Goal: Transaction & Acquisition: Book appointment/travel/reservation

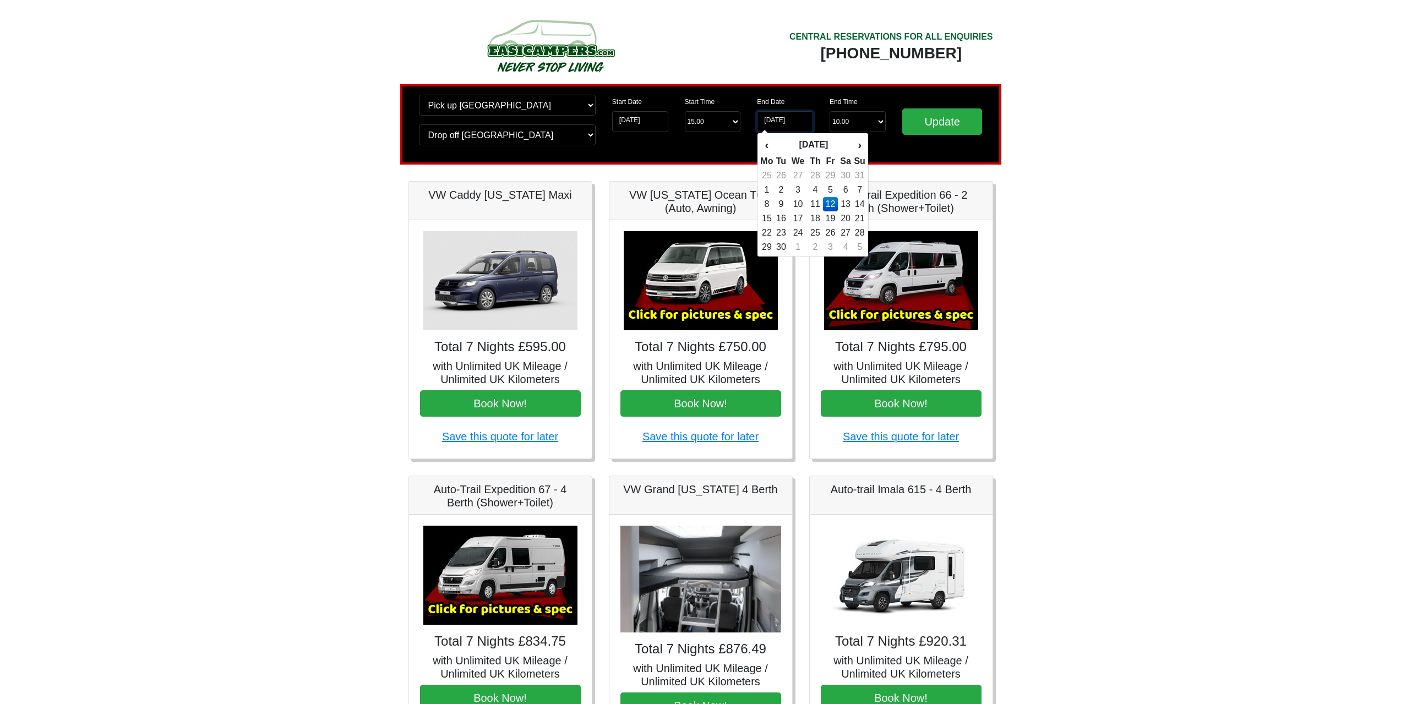
click at [780, 118] on input "12-09-2025" at bounding box center [785, 121] width 56 height 21
click at [835, 223] on td "19" at bounding box center [830, 218] width 15 height 14
type input "19-09-2025"
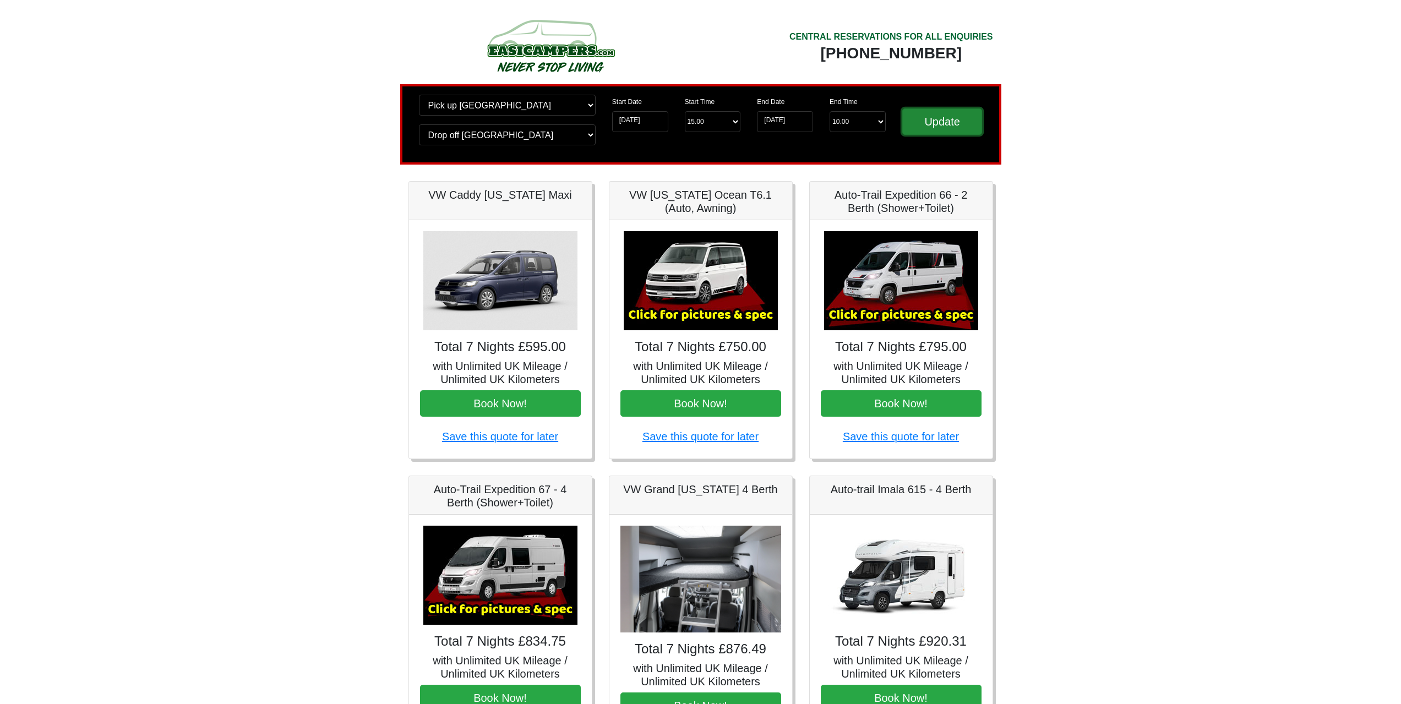
click at [942, 124] on input "Update" at bounding box center [942, 121] width 80 height 26
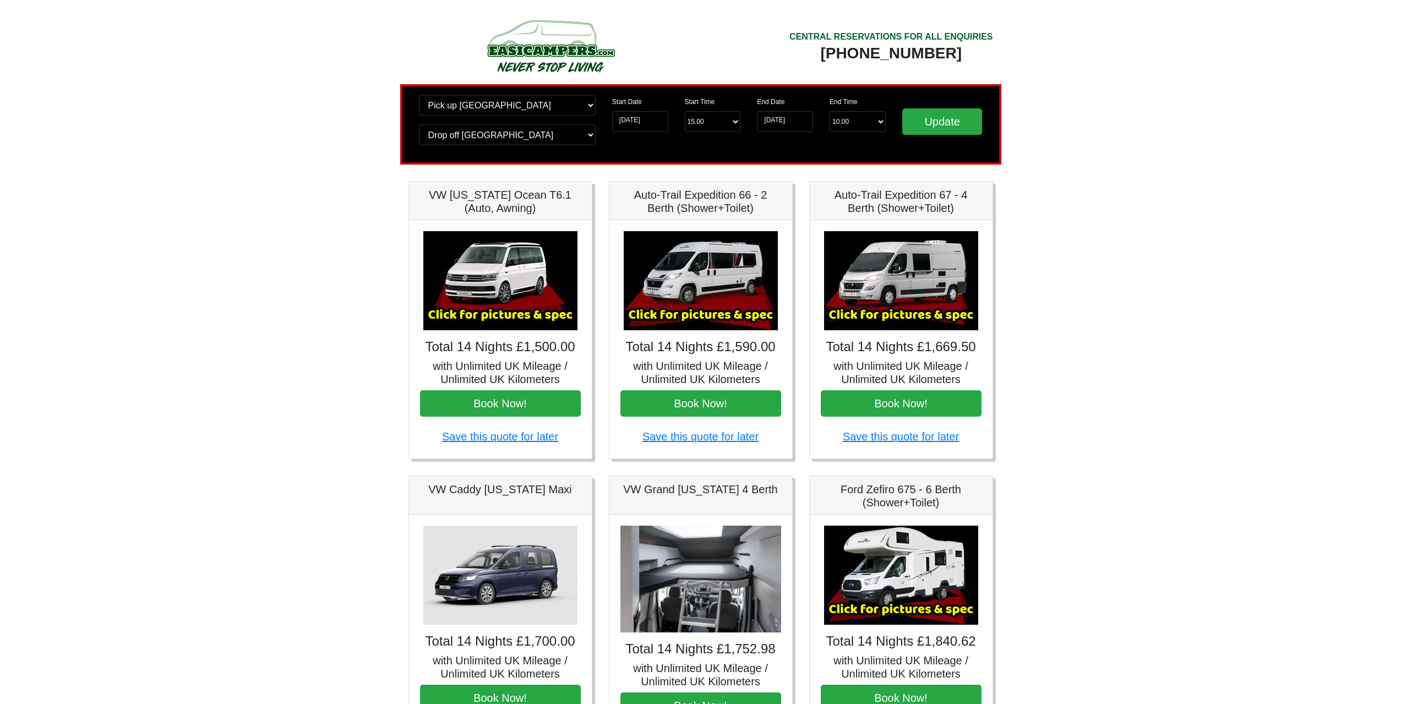
scroll to position [92, 0]
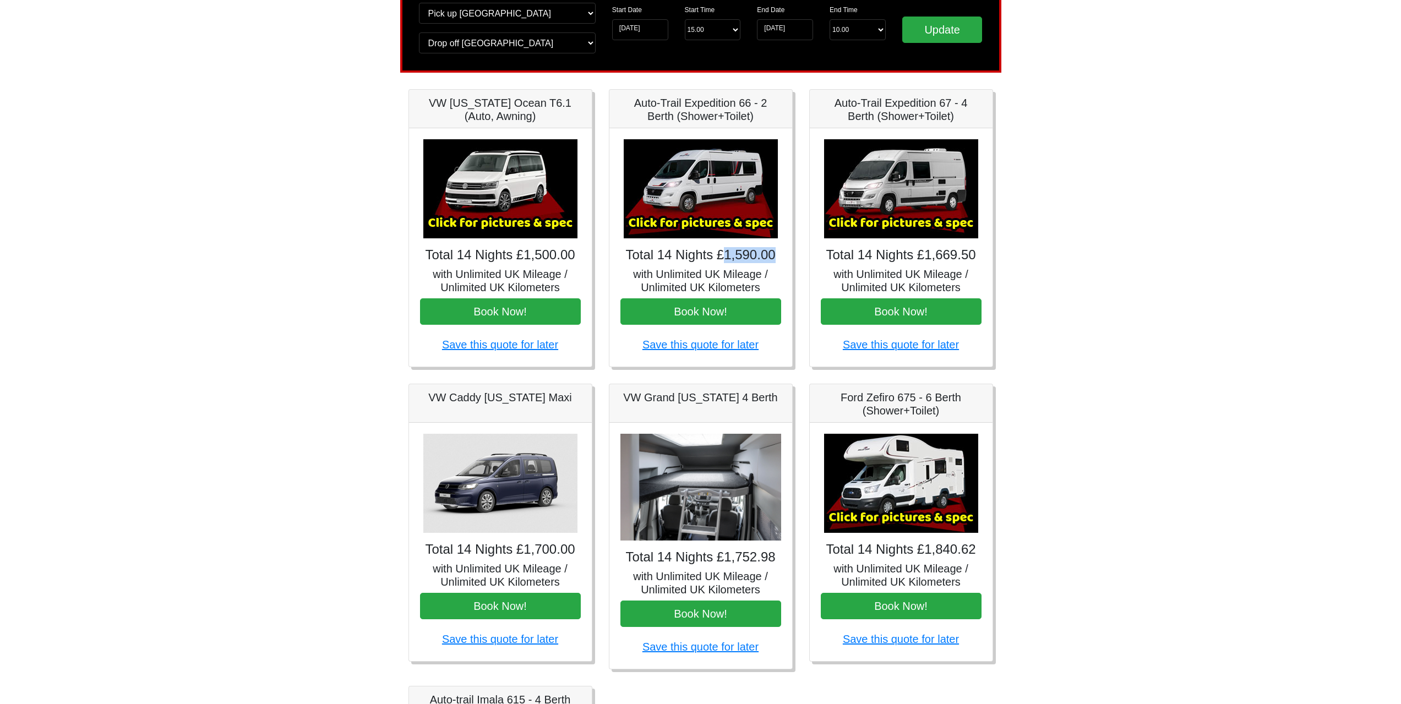
drag, startPoint x: 725, startPoint y: 256, endPoint x: 771, endPoint y: 255, distance: 46.2
click at [771, 255] on h4 "Total 14 Nights £1,590.00" at bounding box center [700, 255] width 161 height 16
click at [700, 198] on img at bounding box center [700, 188] width 154 height 99
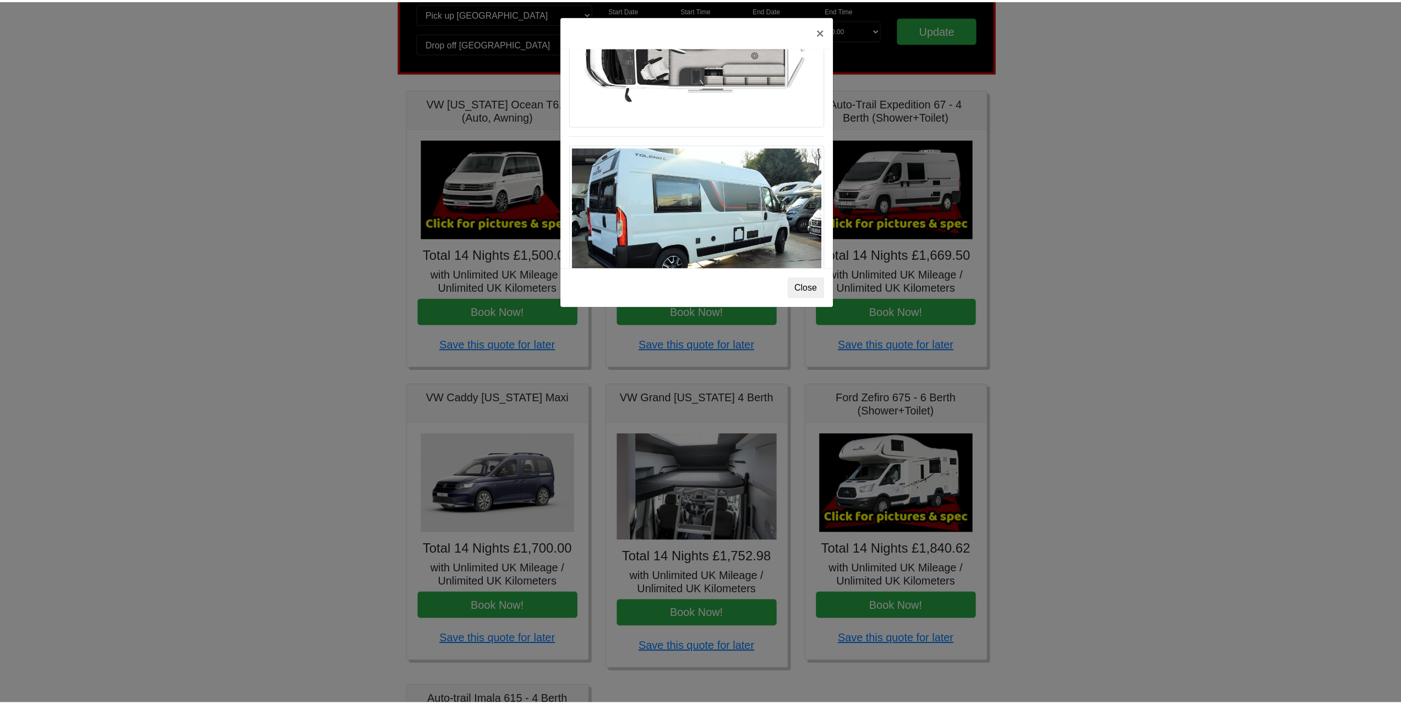
scroll to position [825, 0]
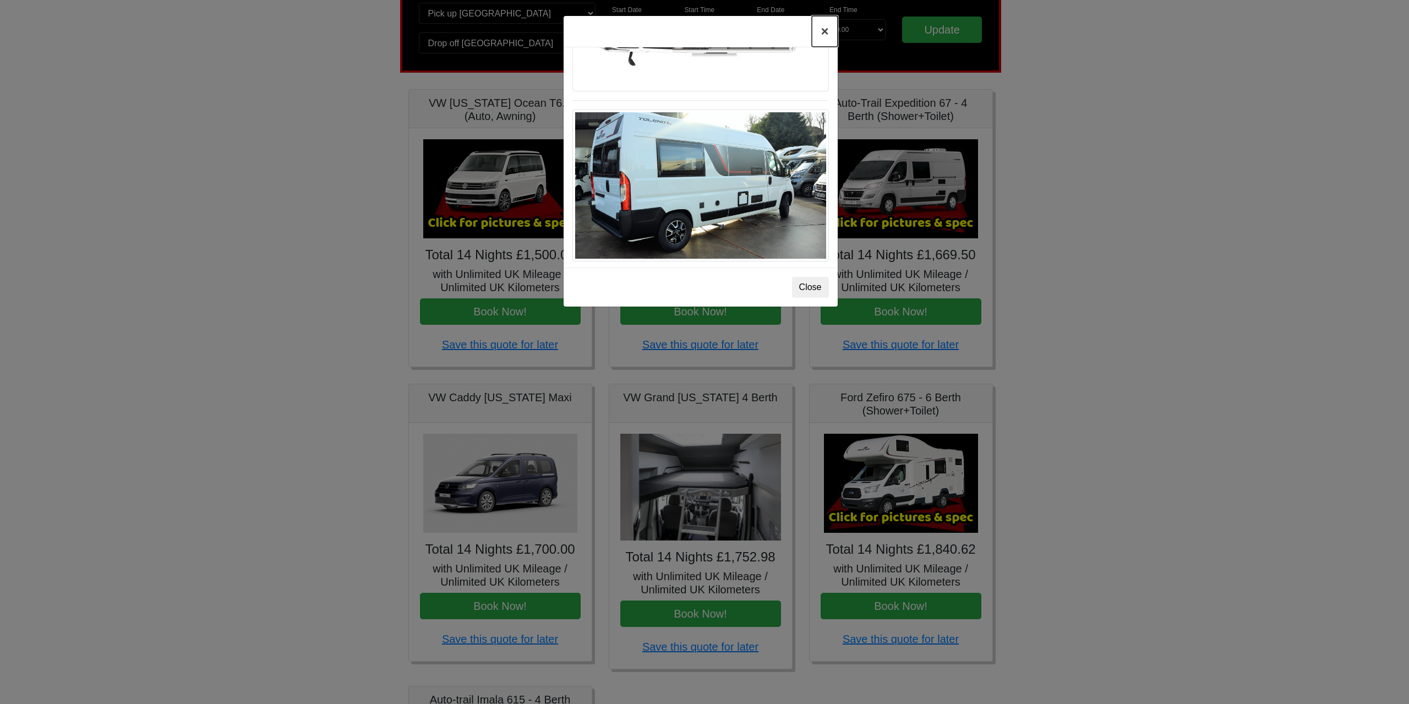
click at [826, 34] on button "×" at bounding box center [824, 31] width 25 height 31
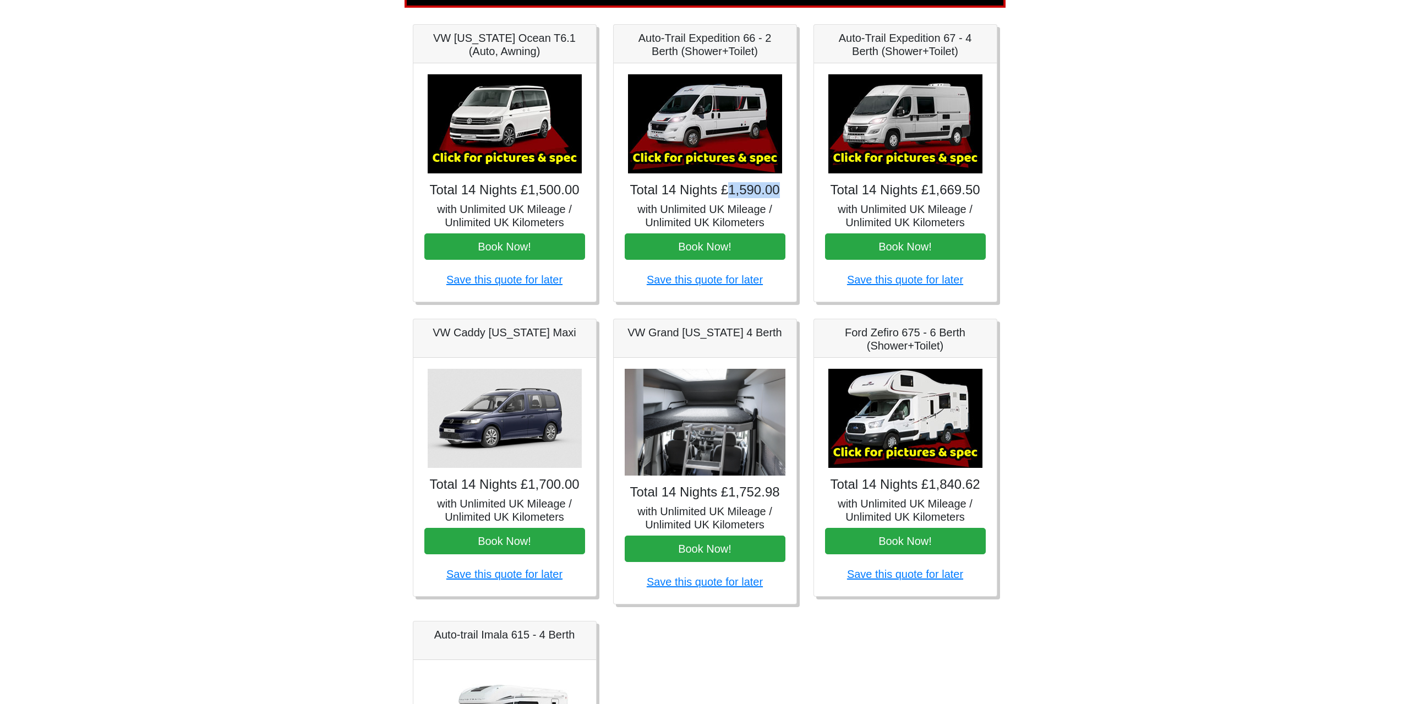
scroll to position [183, 0]
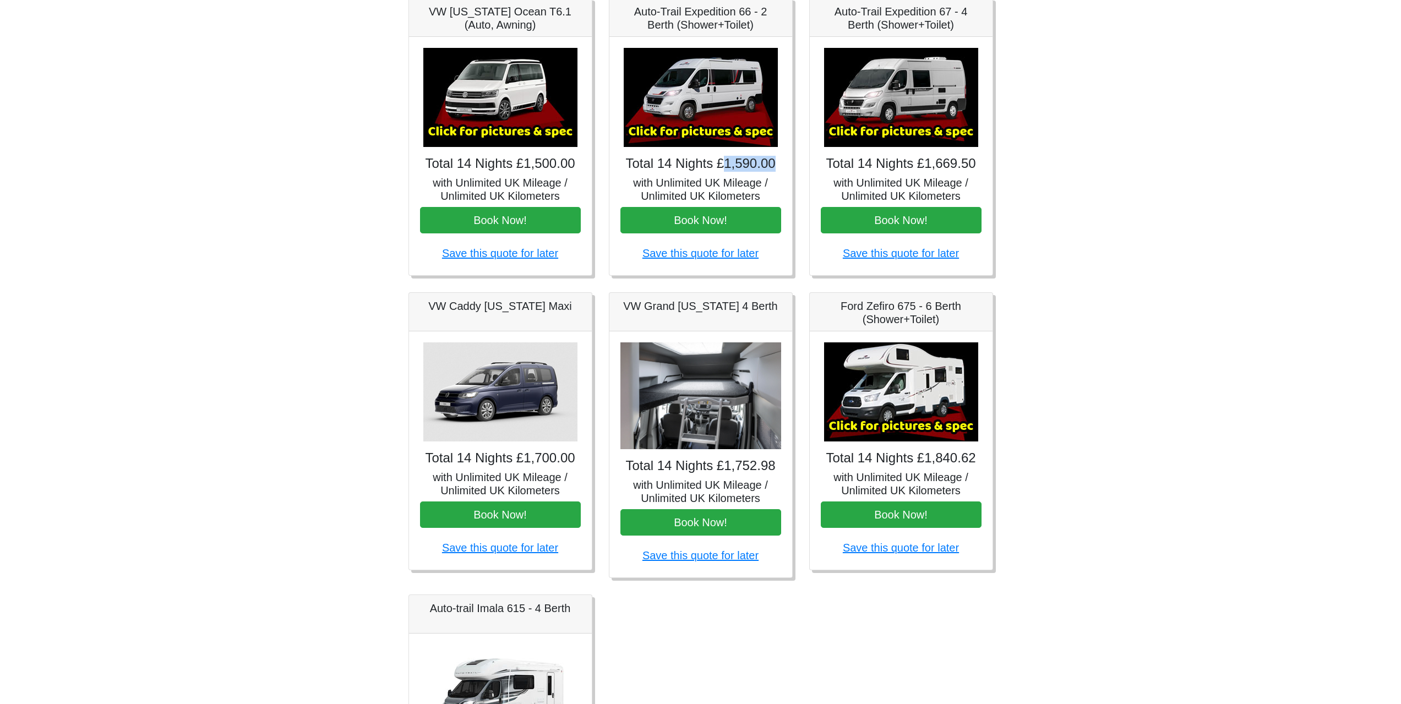
click at [927, 411] on img at bounding box center [901, 391] width 154 height 99
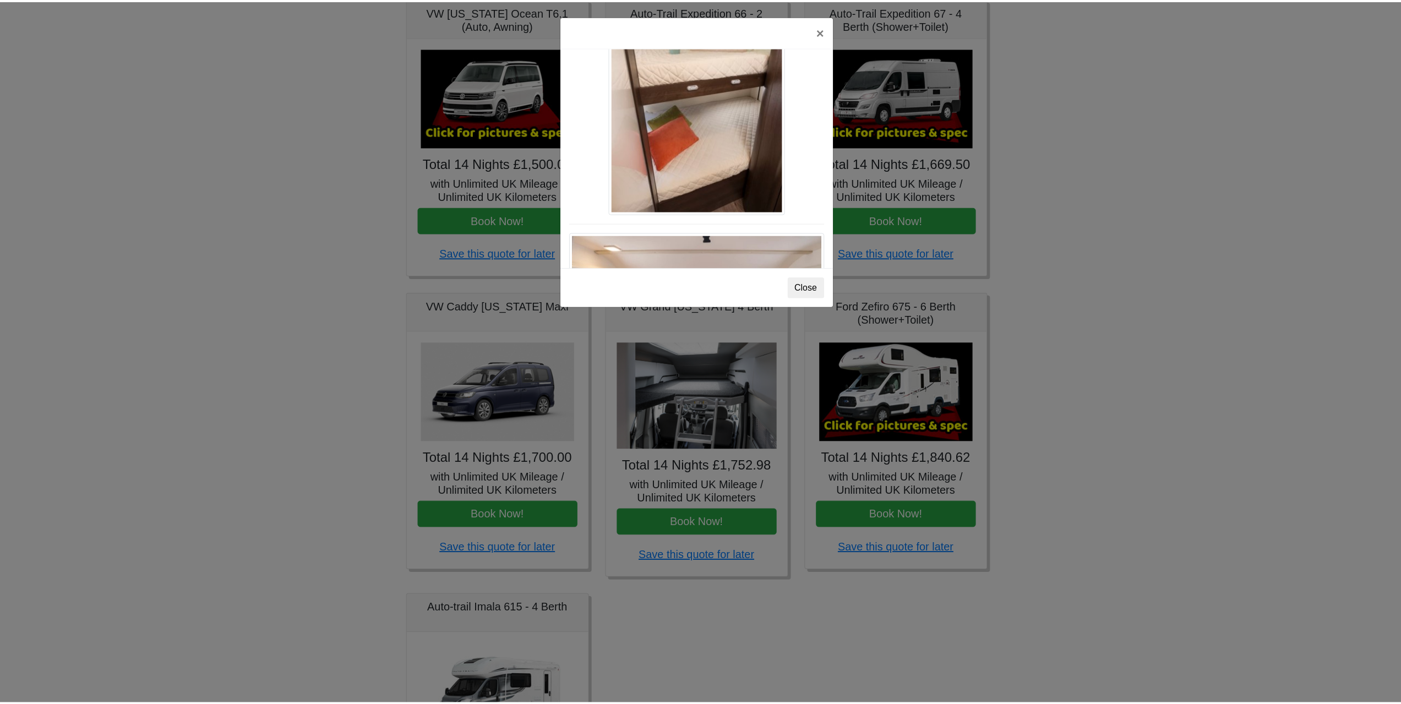
scroll to position [1376, 0]
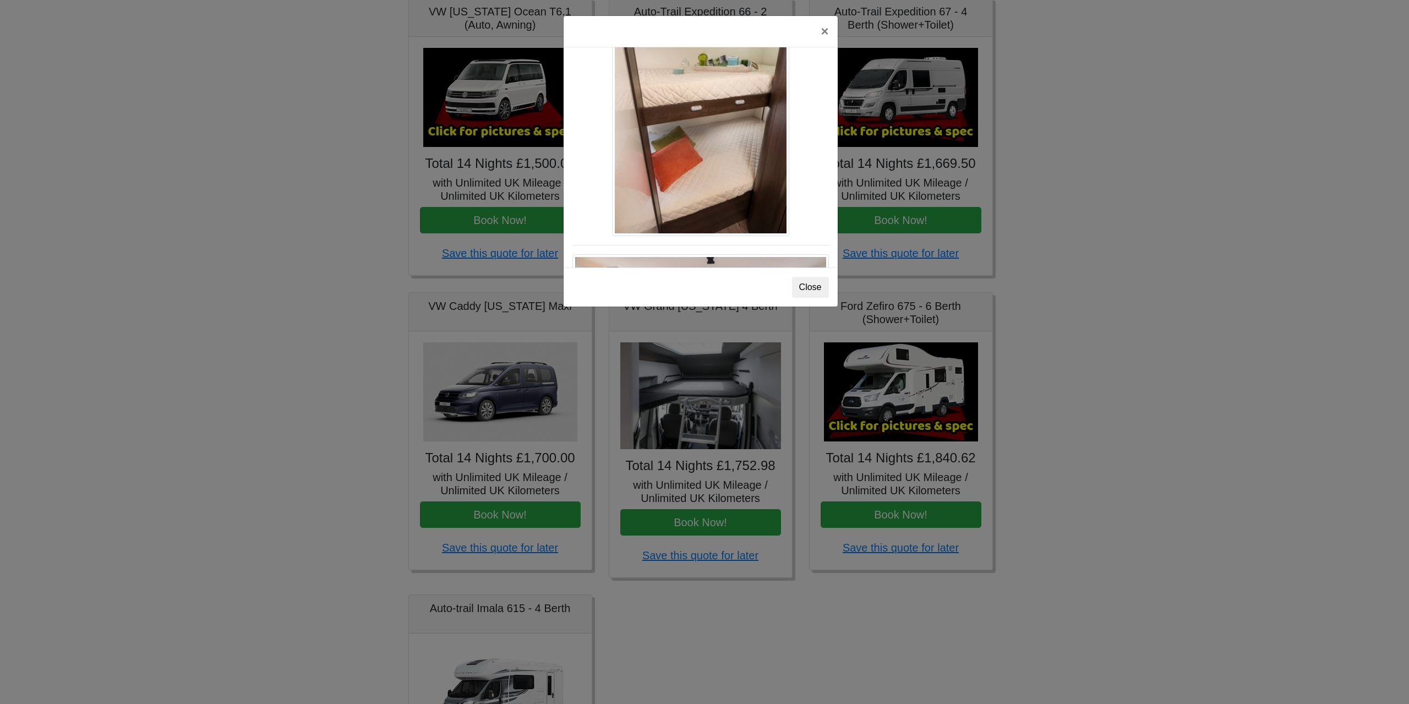
click at [1082, 143] on div "× Ford Zefiro 675 Spec TECHNICAL DATA Engine: 2300cc, JTD, 130bhp. Diesel Trans…" at bounding box center [704, 352] width 1409 height 704
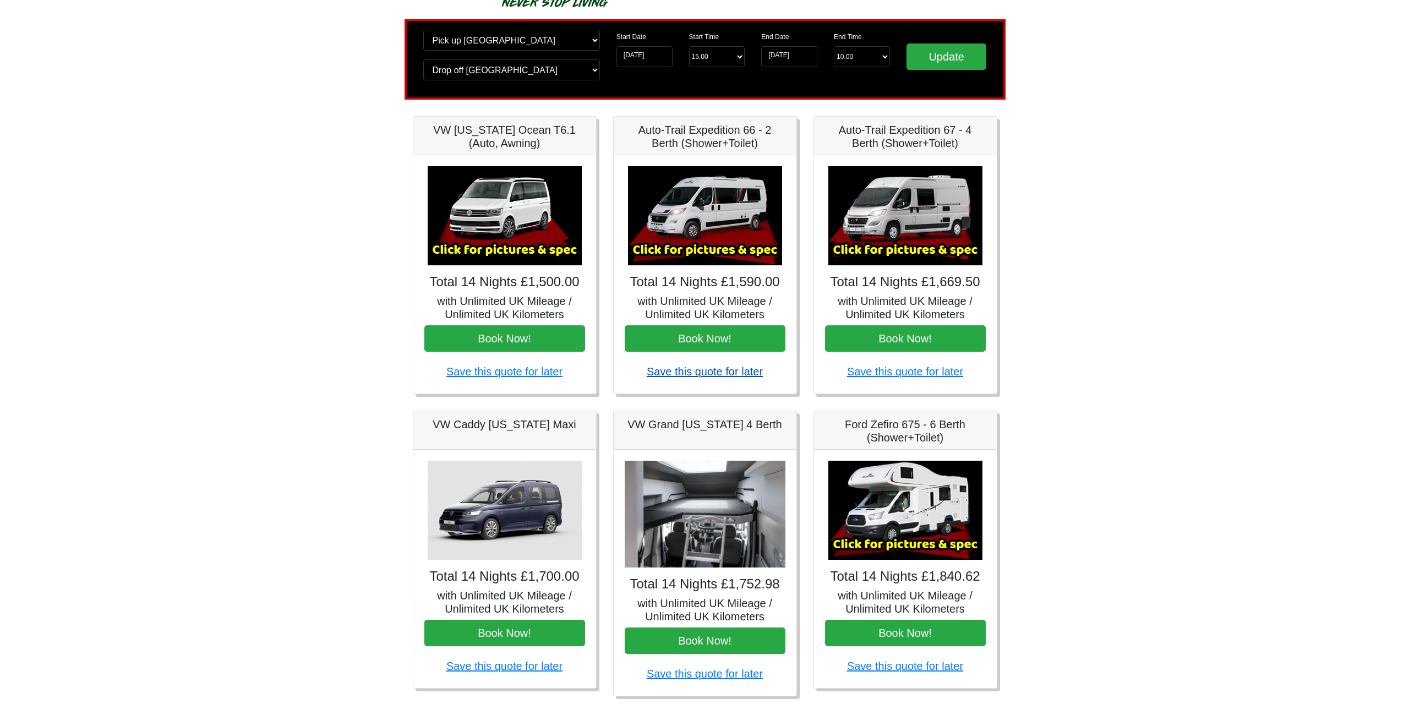
scroll to position [92, 0]
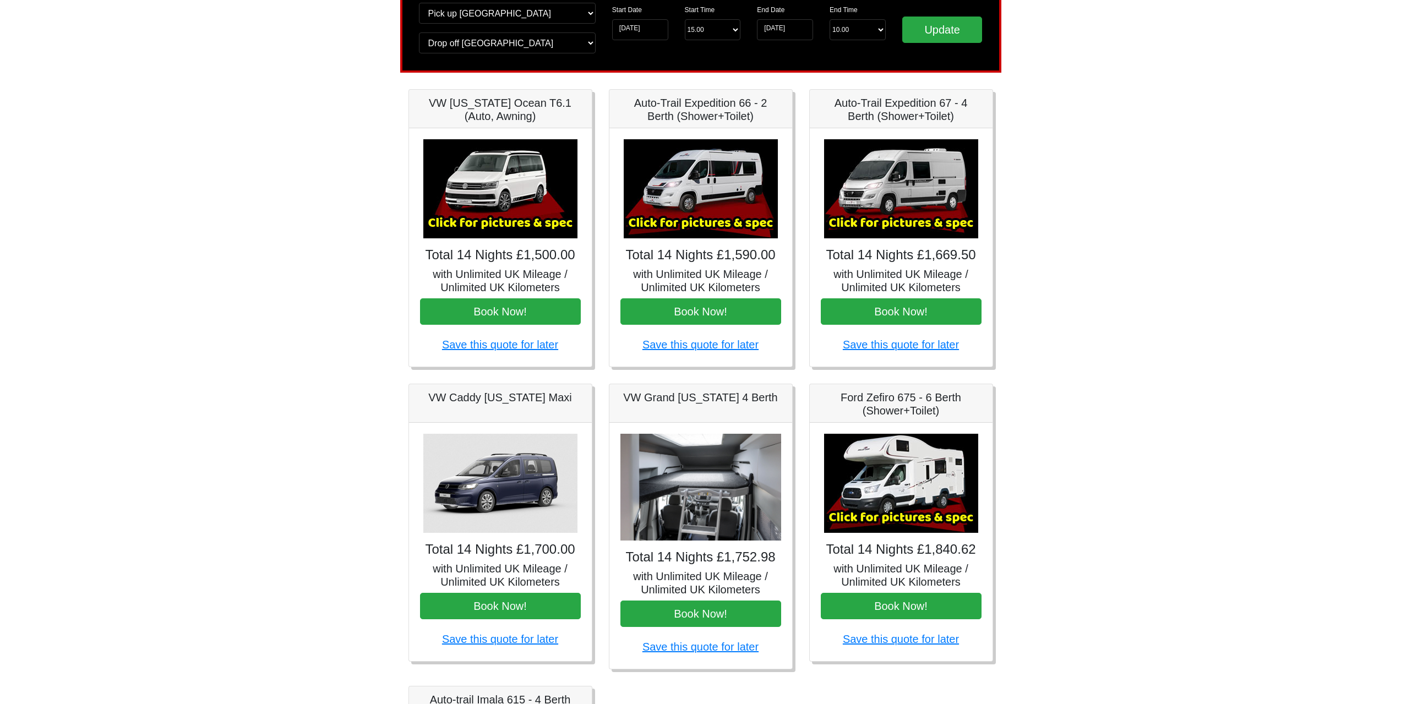
click at [900, 462] on img at bounding box center [901, 483] width 154 height 99
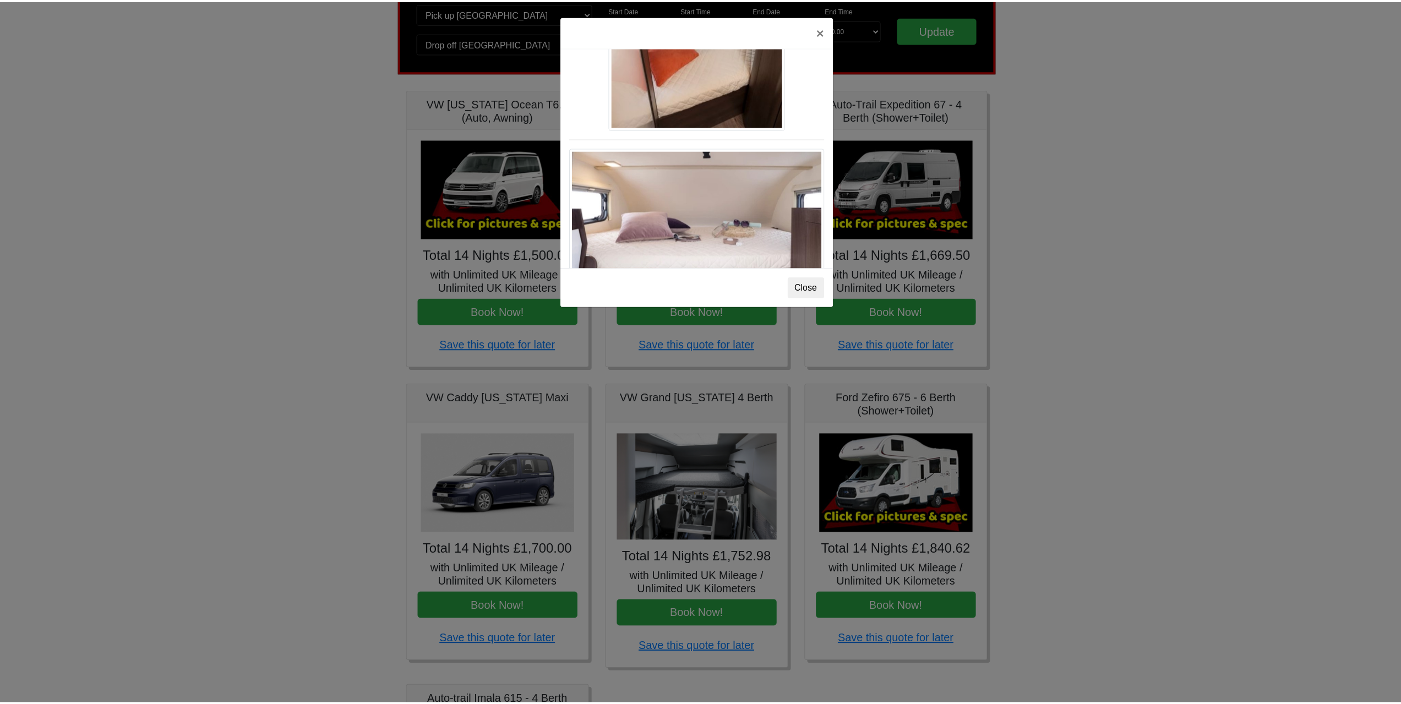
scroll to position [1391, 0]
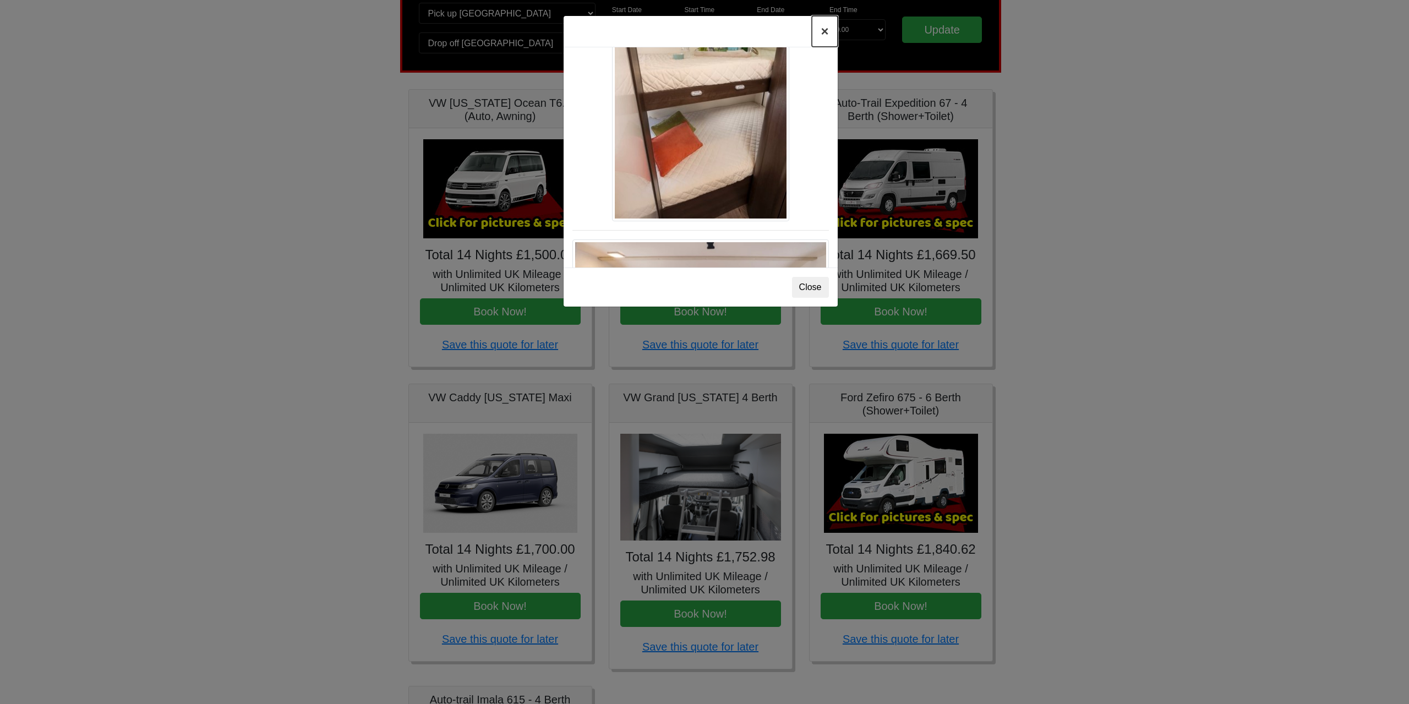
click at [823, 34] on button "×" at bounding box center [824, 31] width 25 height 31
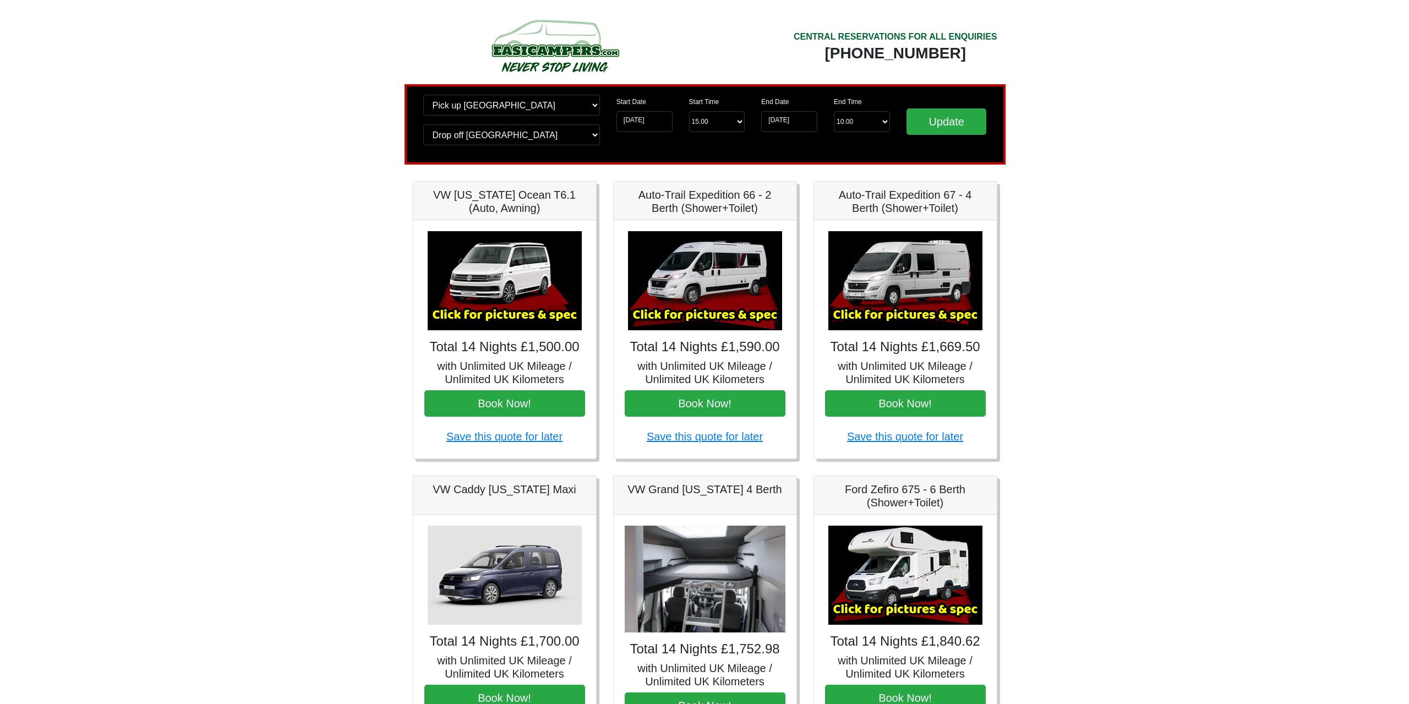
scroll to position [92, 0]
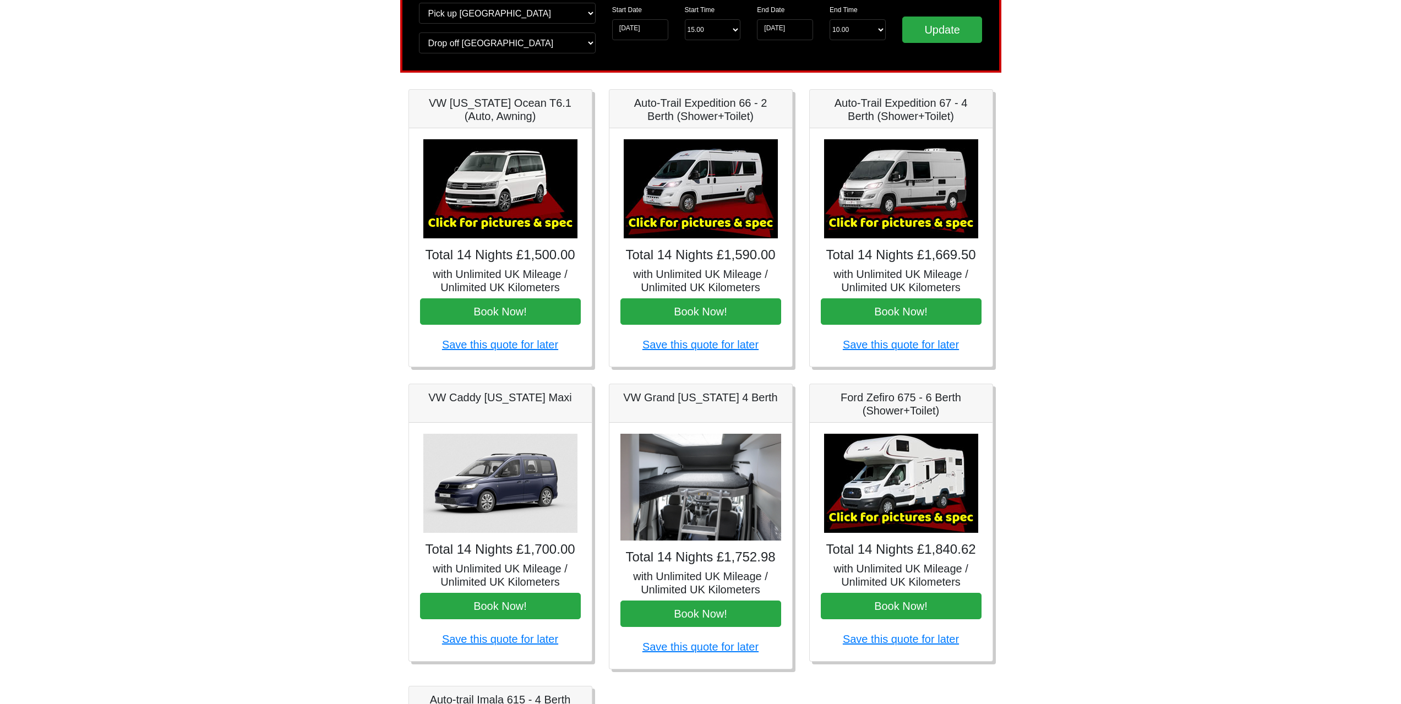
click at [874, 496] on img at bounding box center [901, 483] width 154 height 99
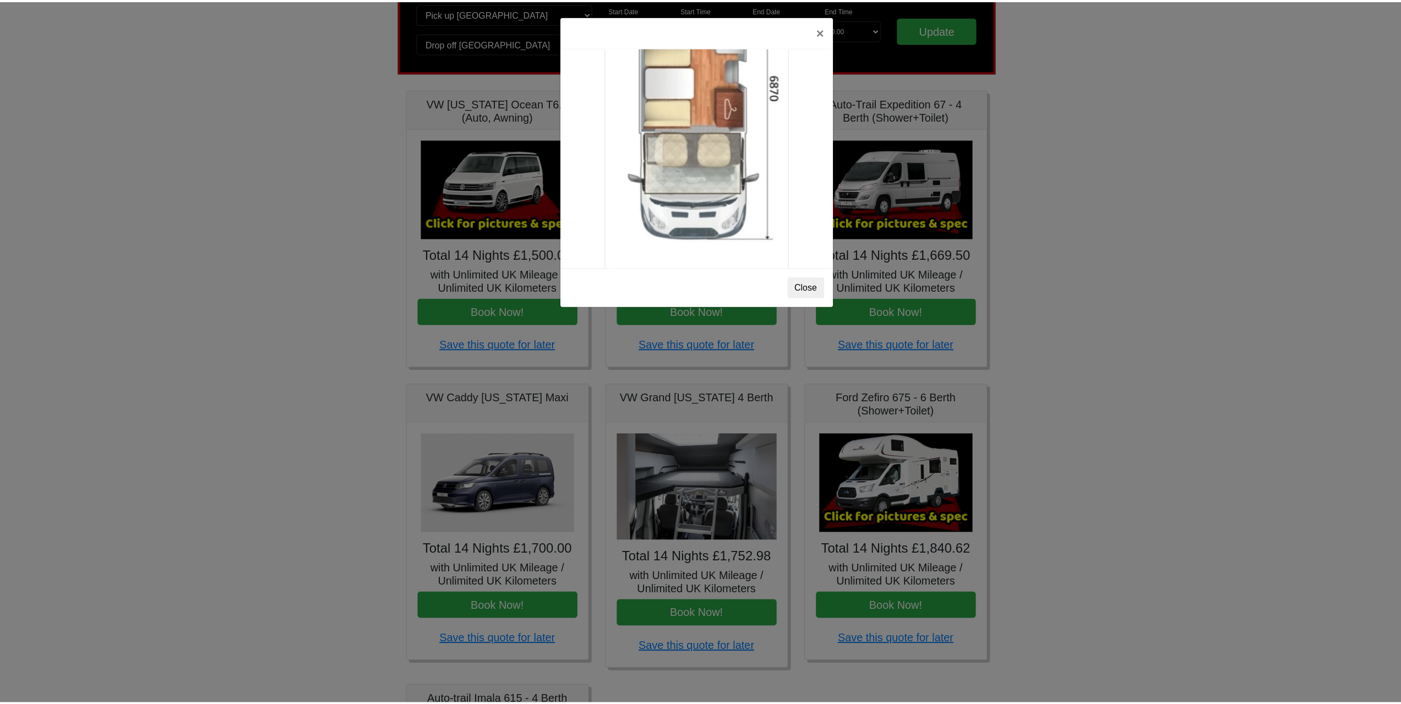
scroll to position [1941, 0]
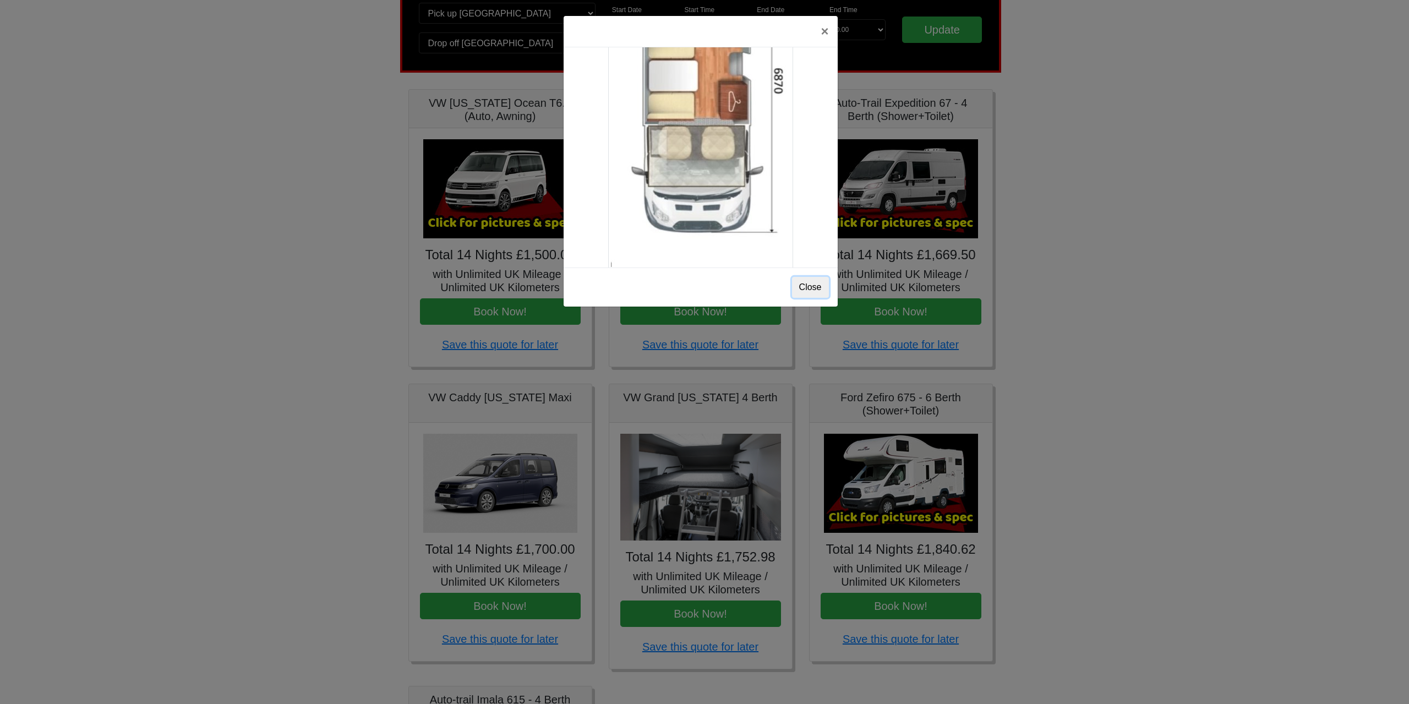
drag, startPoint x: 806, startPoint y: 288, endPoint x: 778, endPoint y: 336, distance: 56.0
click at [806, 288] on button "Close" at bounding box center [810, 287] width 37 height 21
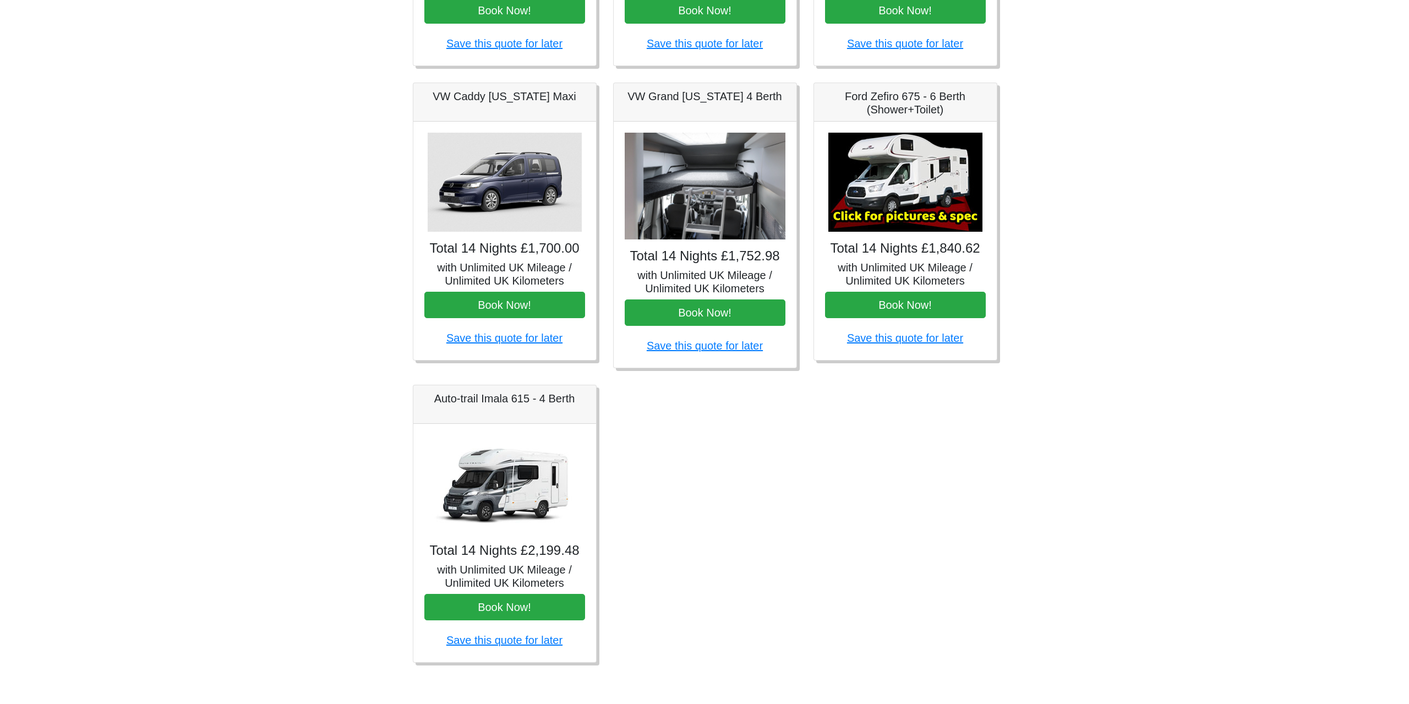
scroll to position [395, 0]
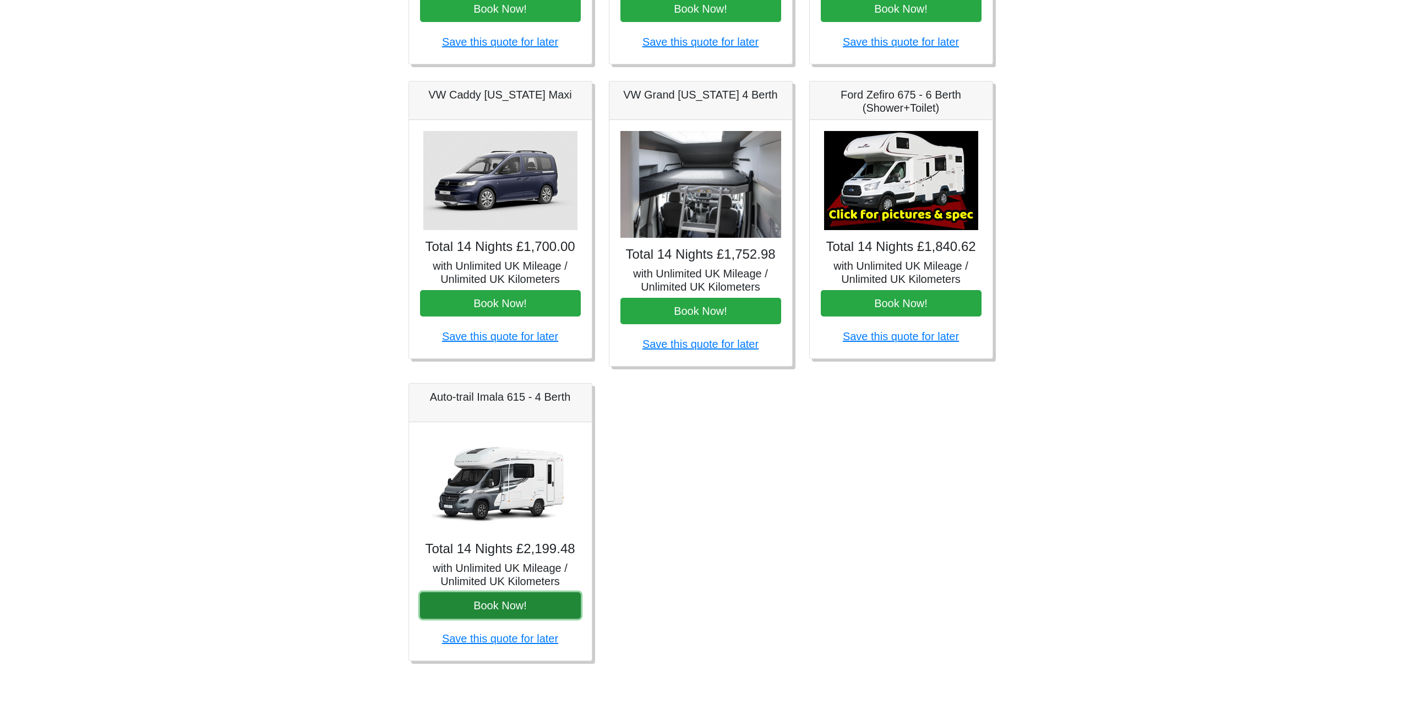
click at [508, 605] on button "Book Now!" at bounding box center [500, 605] width 161 height 26
click at [517, 479] on img at bounding box center [500, 482] width 154 height 99
click at [512, 483] on img at bounding box center [500, 482] width 154 height 99
click at [900, 181] on img at bounding box center [901, 180] width 154 height 99
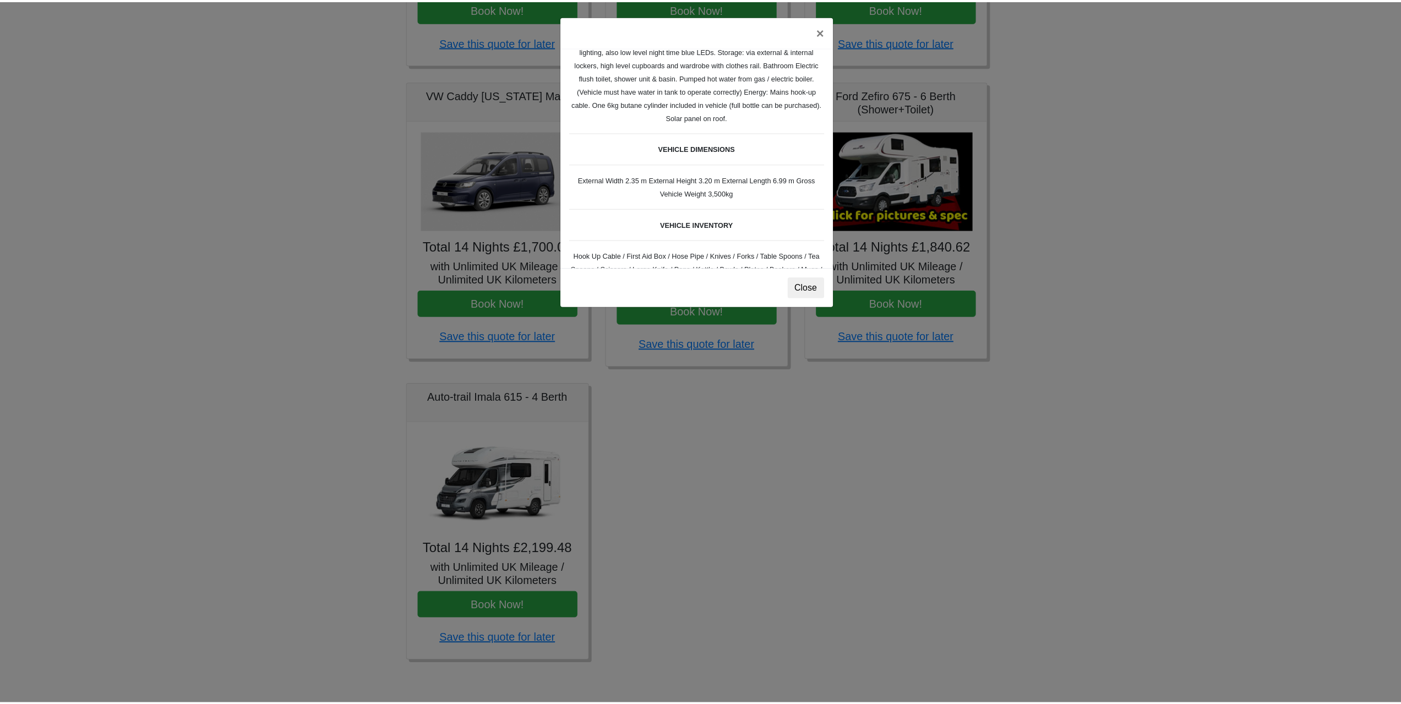
scroll to position [0, 0]
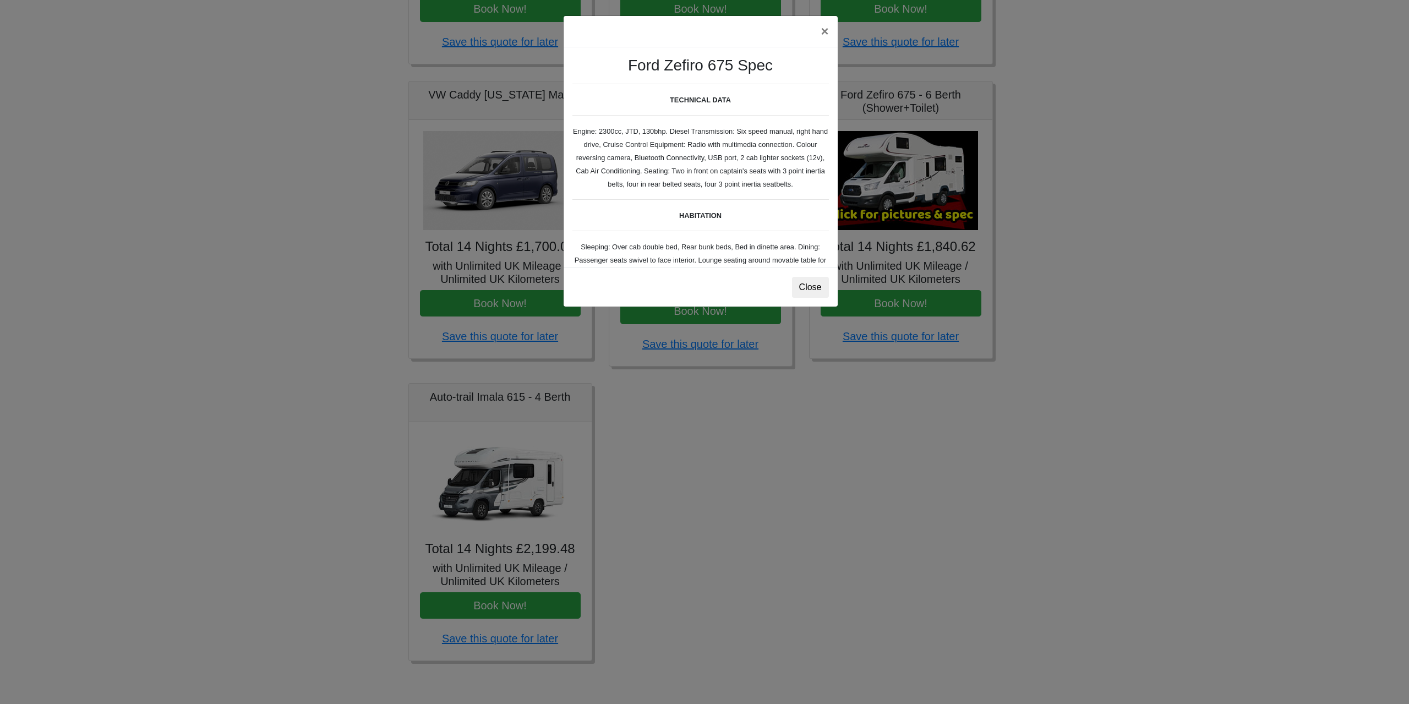
click at [783, 517] on div "× Ford Zefiro 675 Spec TECHNICAL DATA Engine: 2300cc, JTD, 130bhp. Diesel Trans…" at bounding box center [704, 352] width 1409 height 704
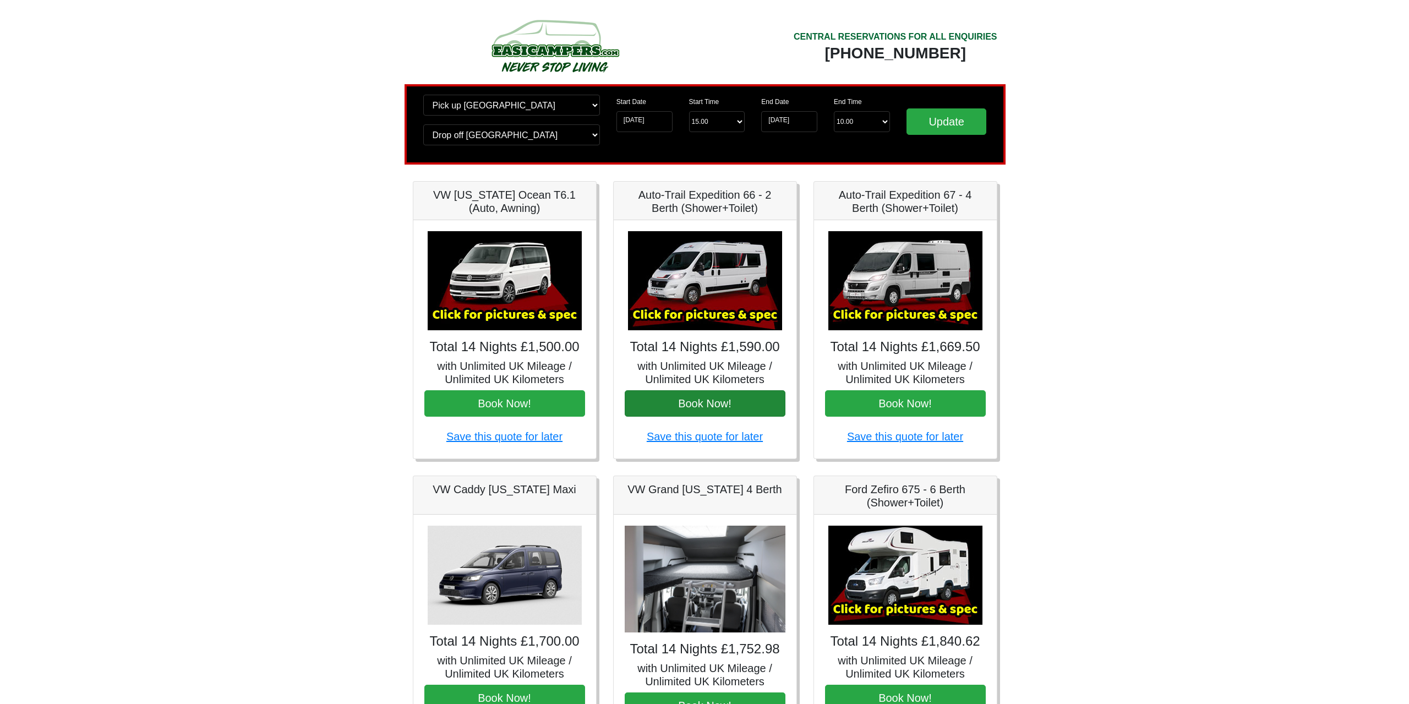
scroll to position [92, 0]
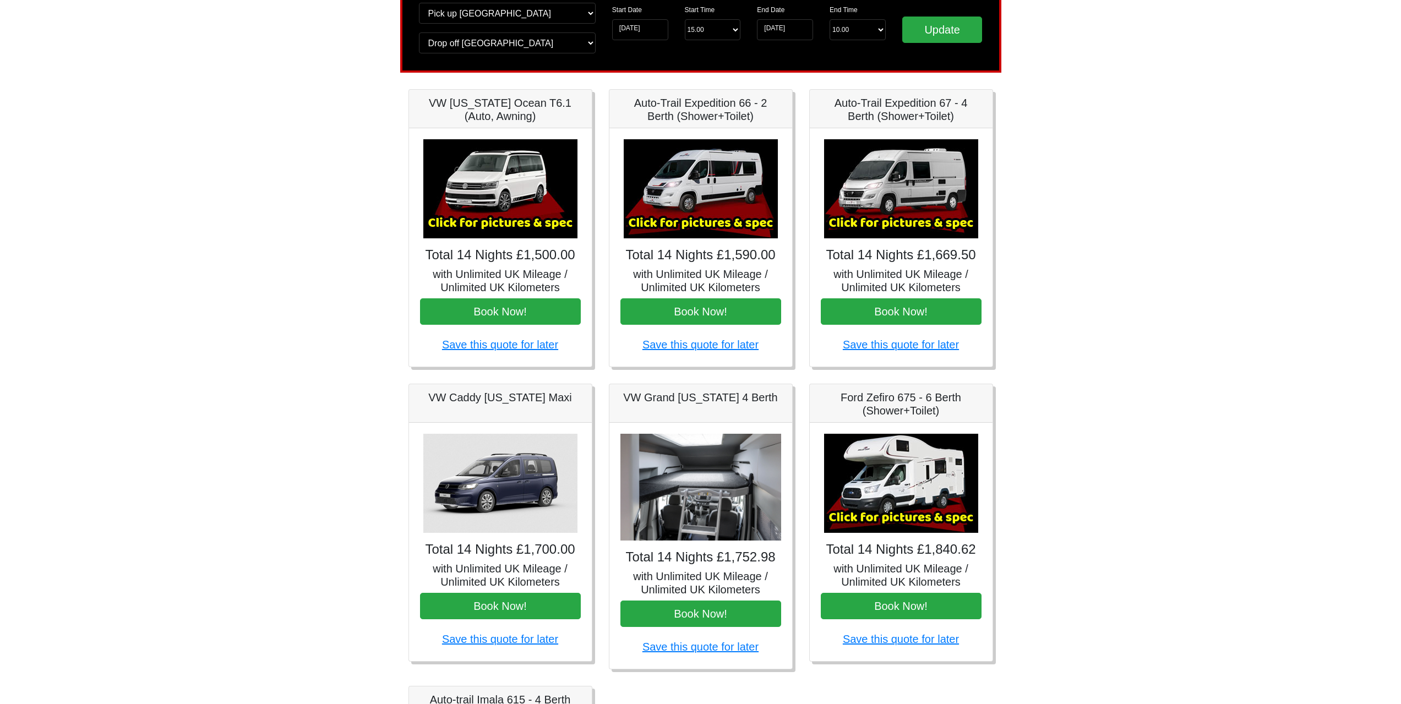
click at [905, 221] on img at bounding box center [901, 188] width 154 height 99
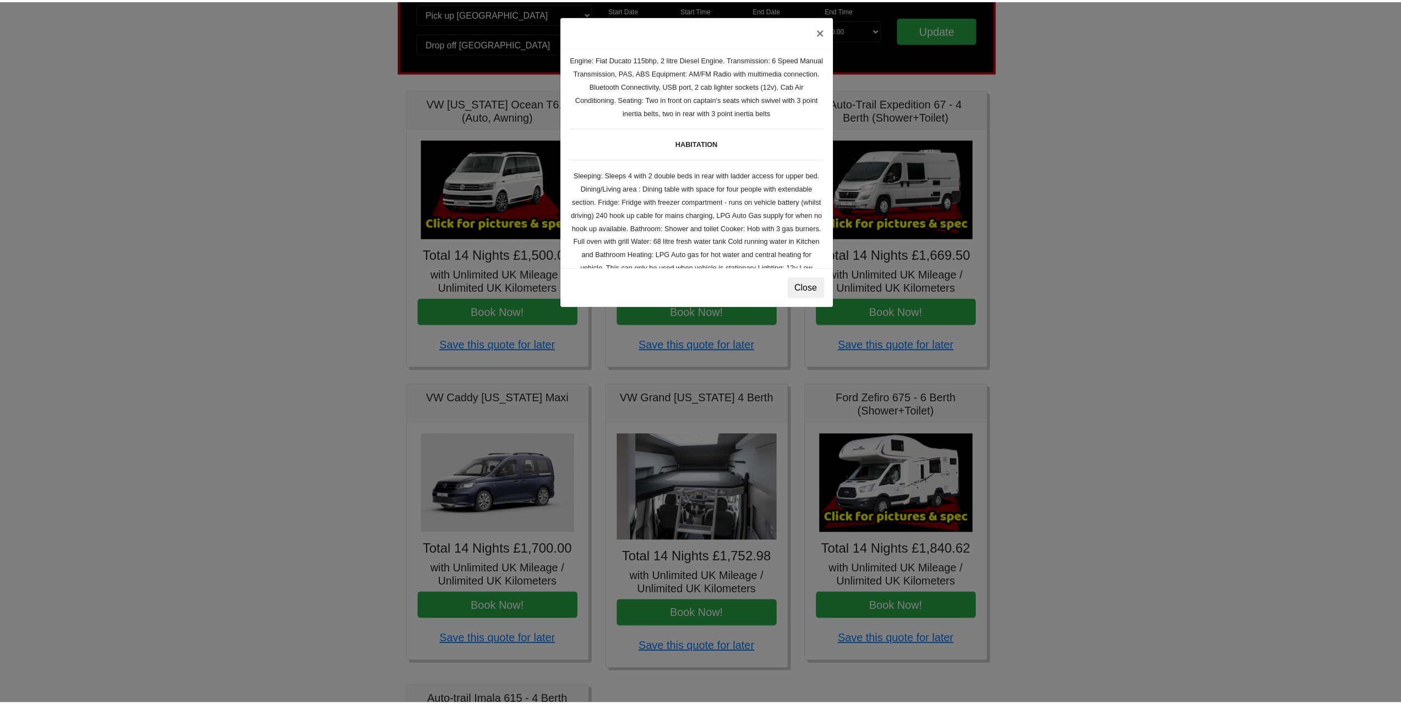
scroll to position [0, 0]
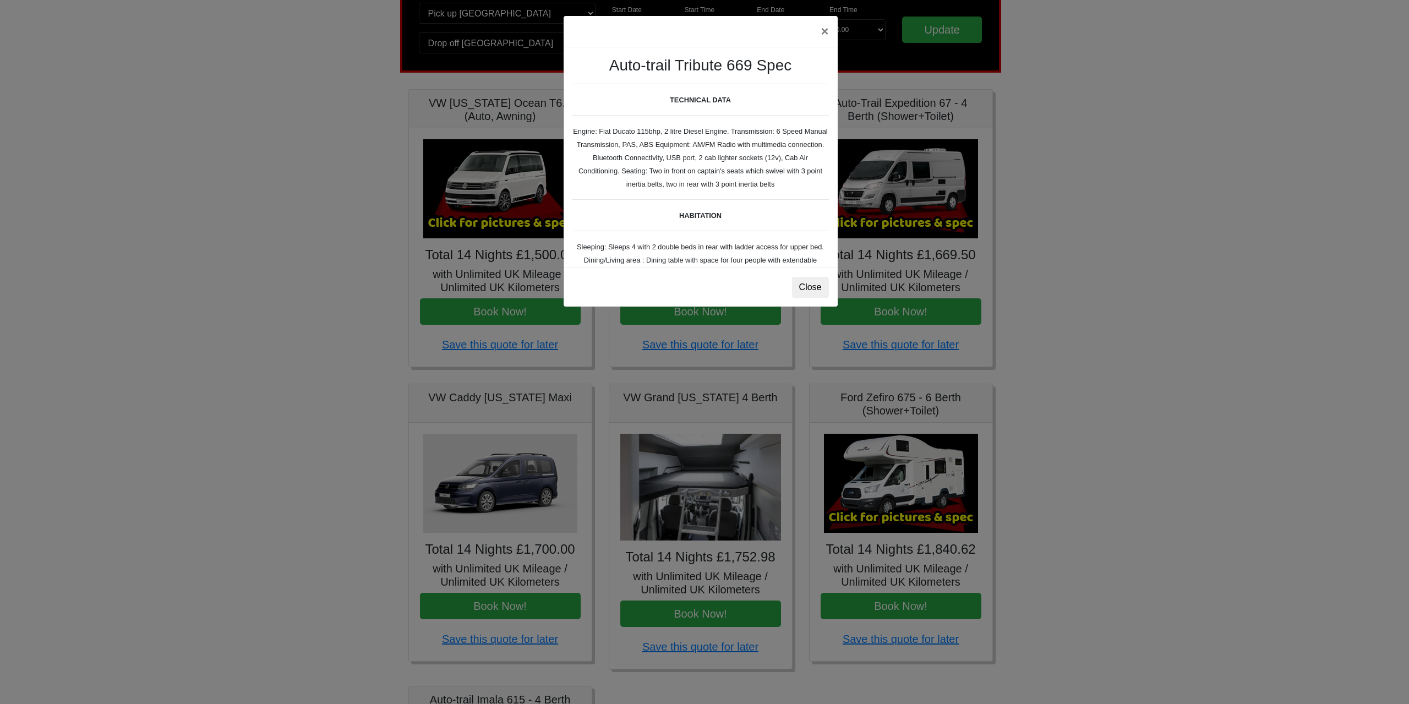
click at [1132, 455] on div "× Auto-trail Tribute 669 Spec TECHNICAL DATA Engine: Fiat Ducato 115bhp, 2 litr…" at bounding box center [704, 352] width 1409 height 704
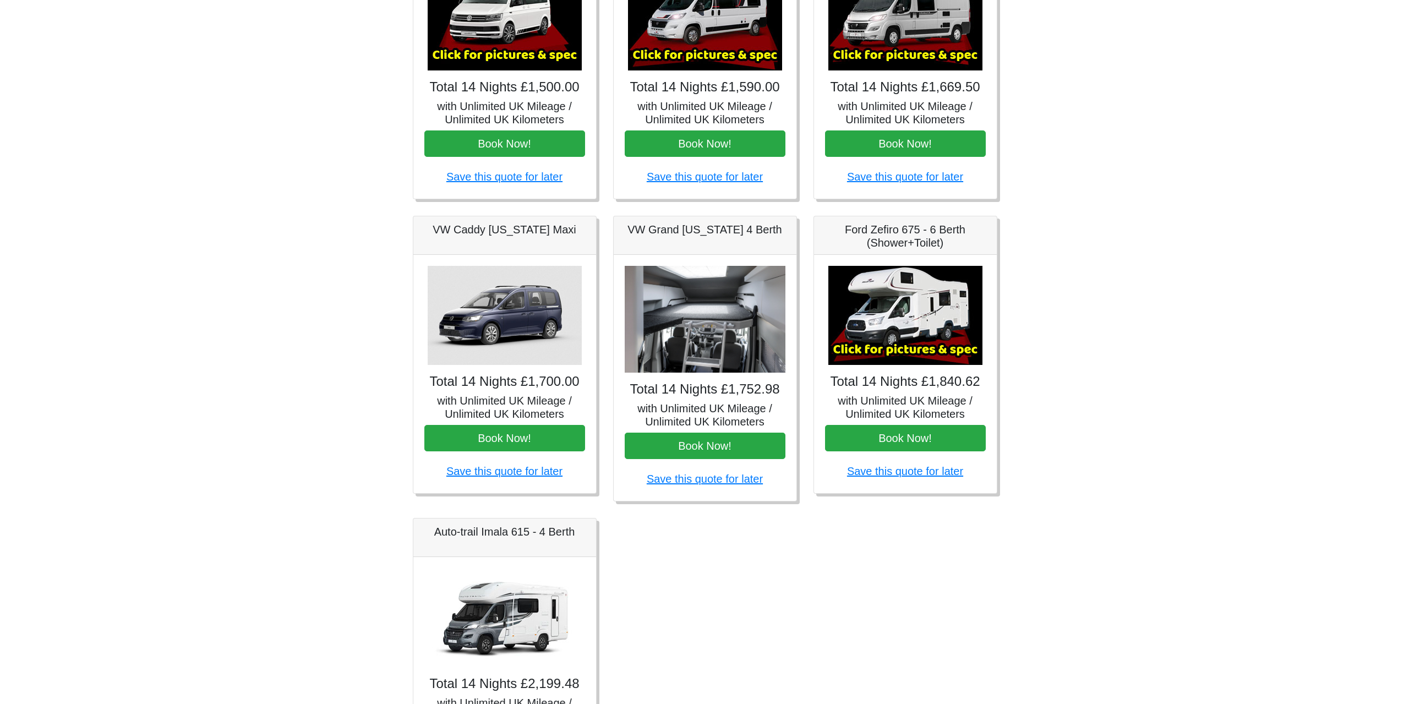
scroll to position [275, 0]
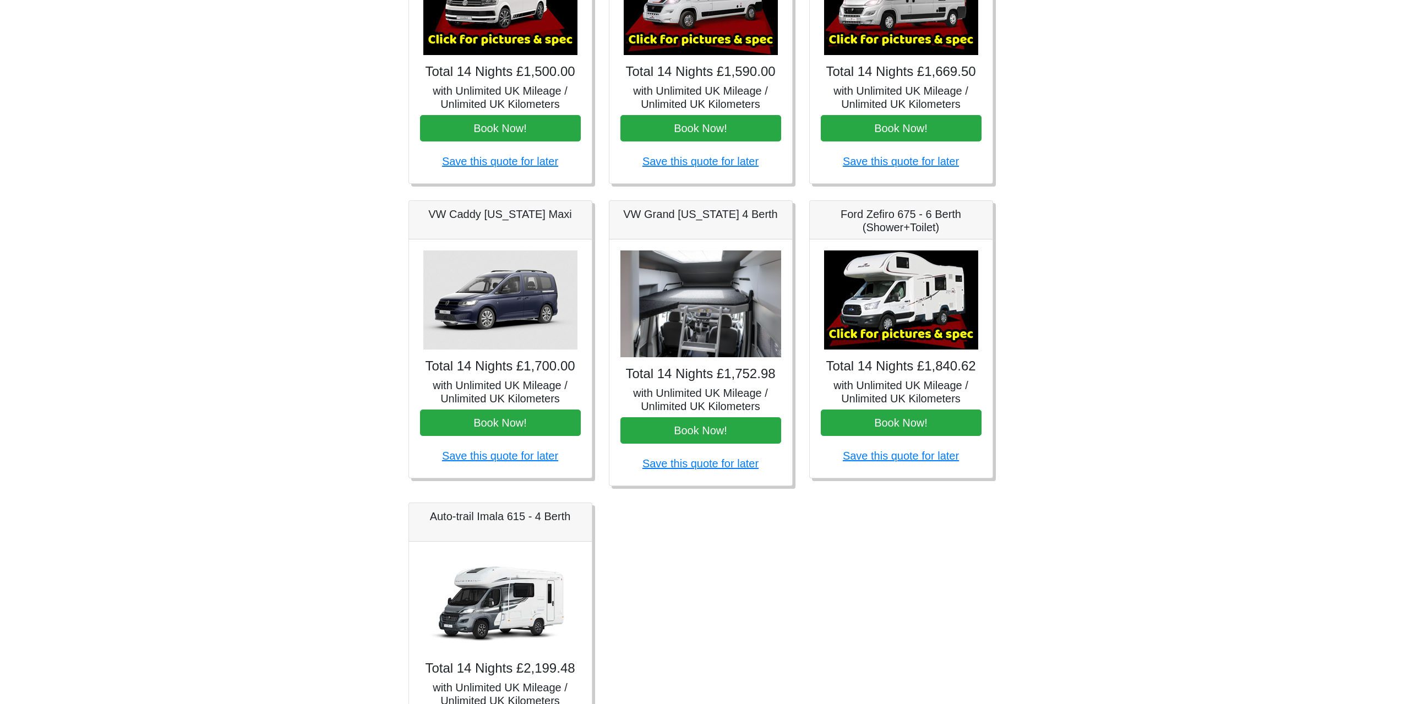
click at [898, 308] on img at bounding box center [901, 299] width 154 height 99
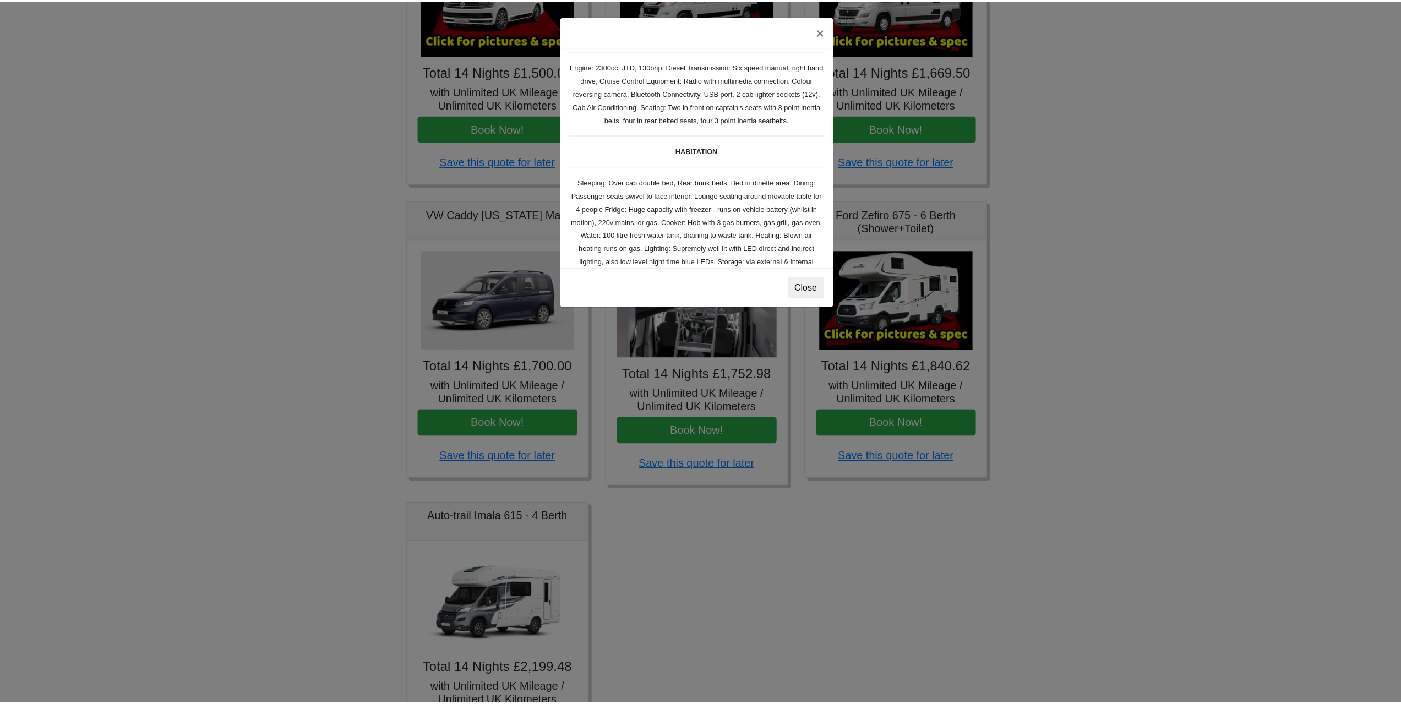
scroll to position [92, 0]
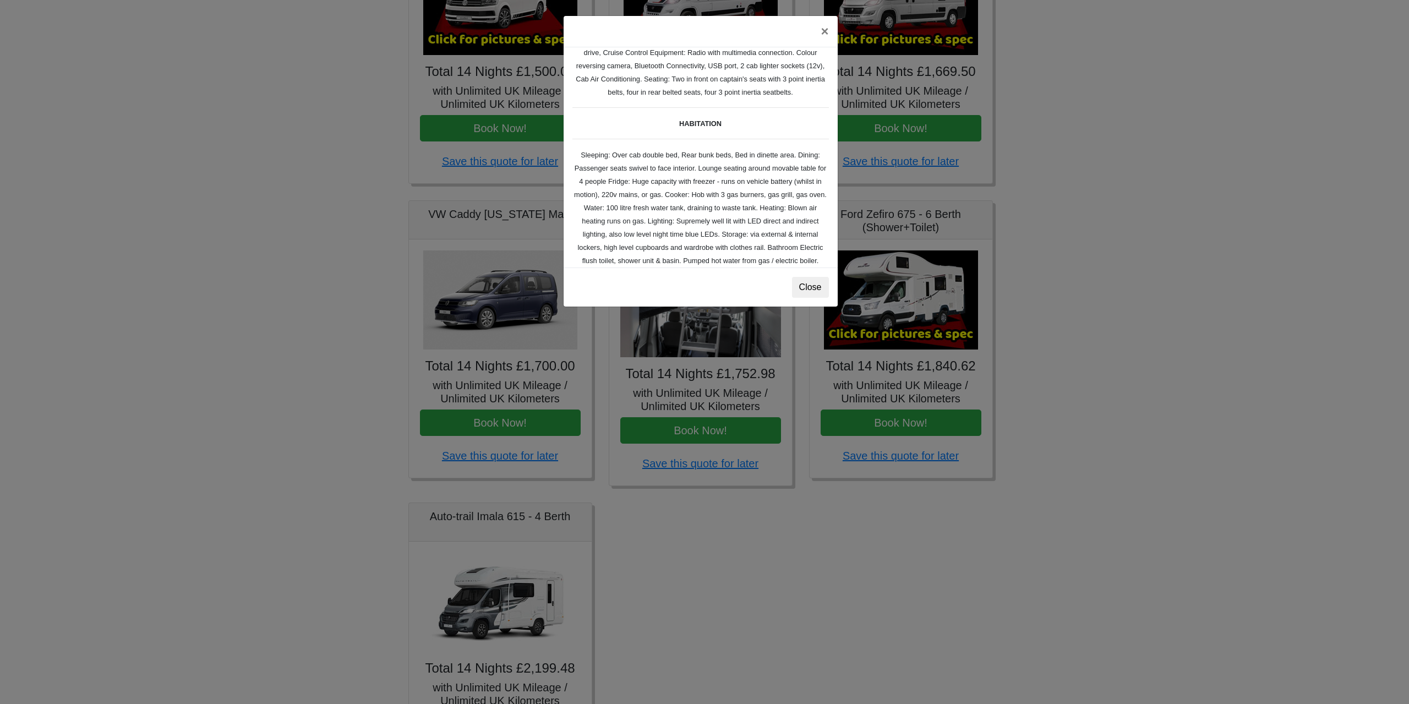
click at [1161, 286] on div "× Ford Zefiro 675 Spec TECHNICAL DATA Engine: 2300cc, JTD, 130bhp. Diesel Trans…" at bounding box center [704, 352] width 1409 height 704
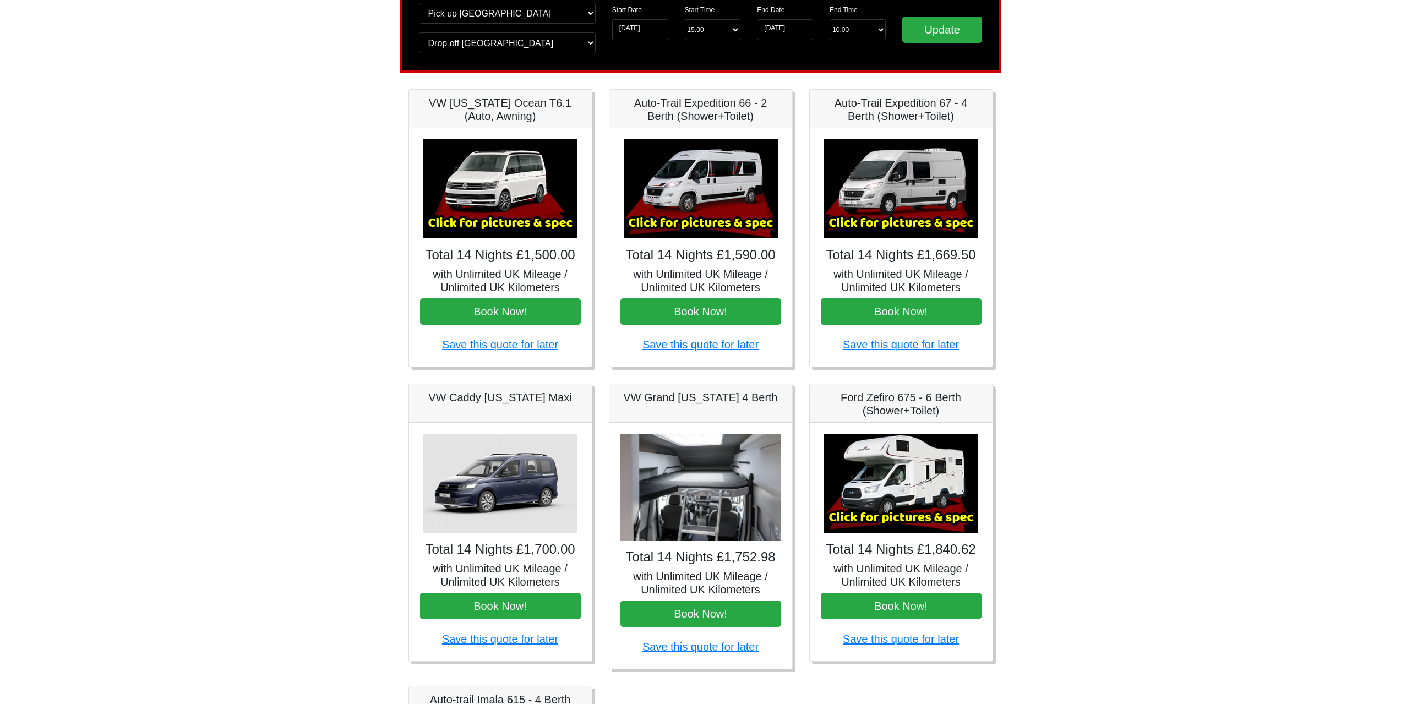
click at [877, 211] on img at bounding box center [901, 188] width 154 height 99
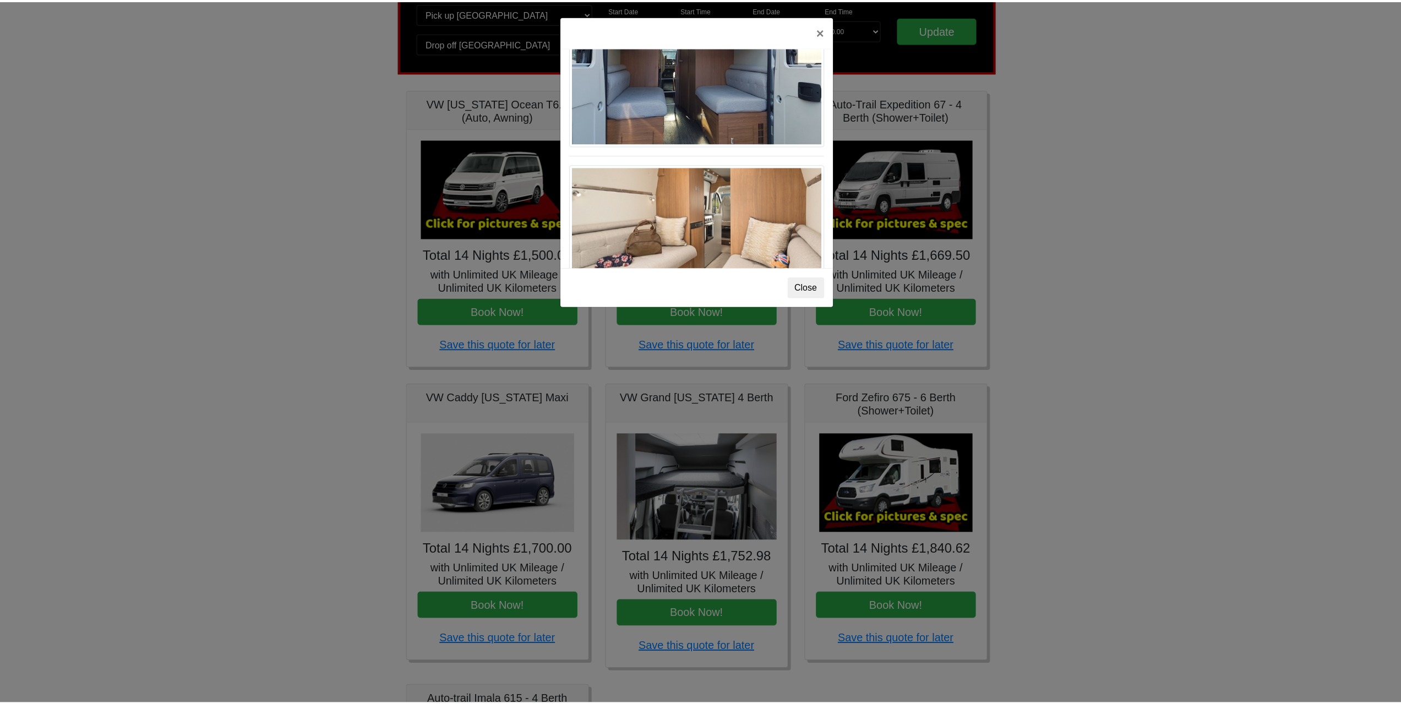
scroll to position [1031, 0]
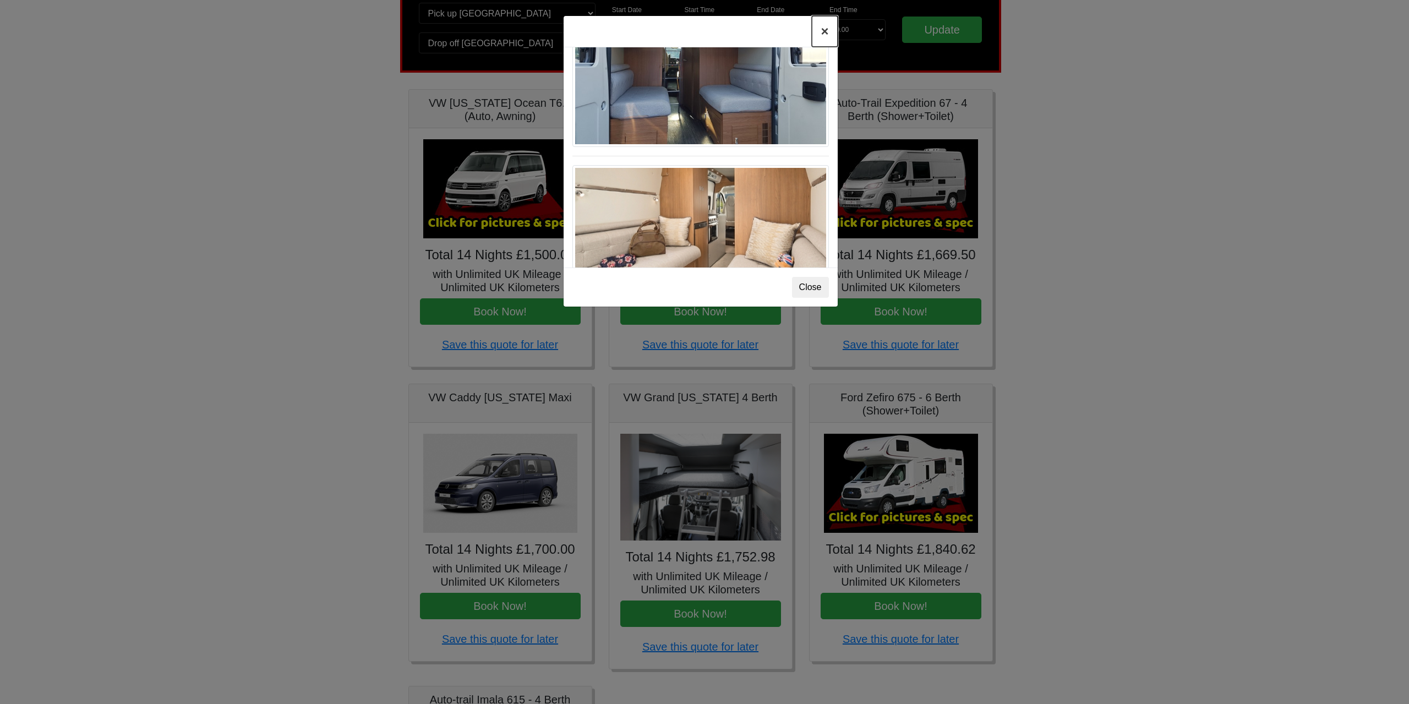
click at [820, 30] on button "×" at bounding box center [824, 31] width 25 height 31
